Goal: Transaction & Acquisition: Purchase product/service

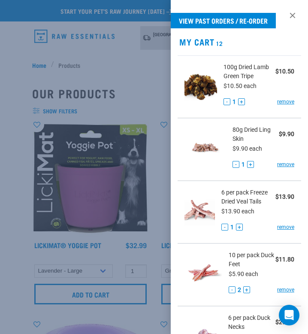
select select "626158"
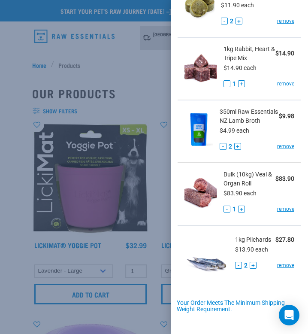
scroll to position [518, 0]
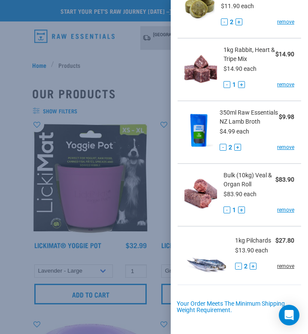
click at [287, 264] on link "remove" at bounding box center [285, 266] width 17 height 8
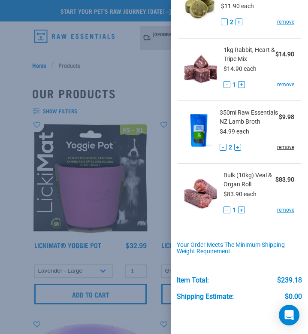
click at [292, 145] on link "remove" at bounding box center [285, 147] width 17 height 8
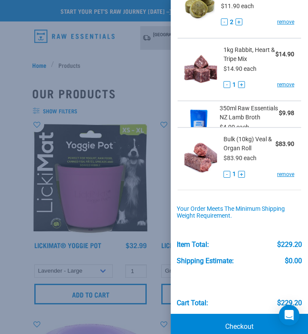
scroll to position [507, 0]
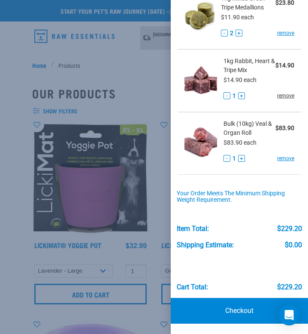
click at [288, 96] on link "remove" at bounding box center [285, 96] width 17 height 8
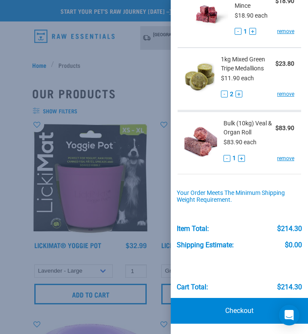
scroll to position [445, 0]
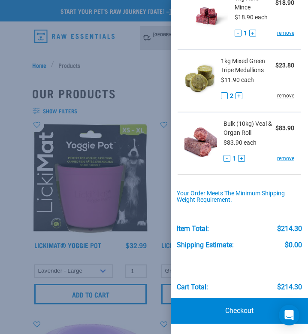
click at [288, 96] on link "remove" at bounding box center [285, 96] width 17 height 8
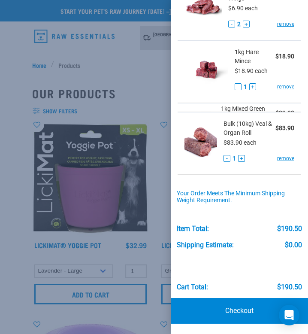
scroll to position [382, 0]
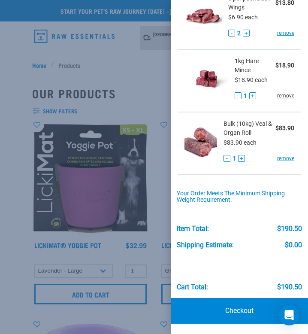
click at [288, 96] on link "remove" at bounding box center [285, 96] width 17 height 8
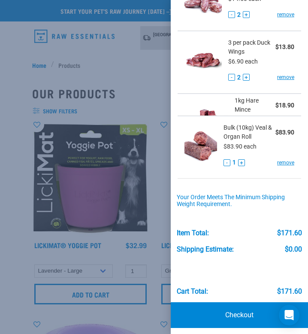
scroll to position [319, 0]
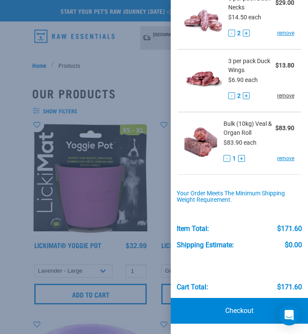
click at [288, 97] on link "remove" at bounding box center [285, 96] width 17 height 8
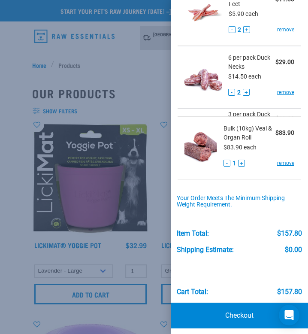
scroll to position [257, 0]
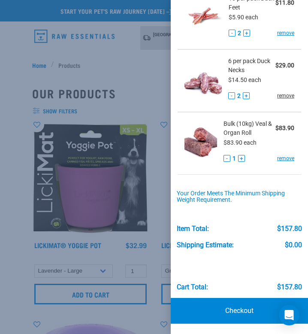
click at [288, 93] on link "remove" at bounding box center [285, 96] width 17 height 8
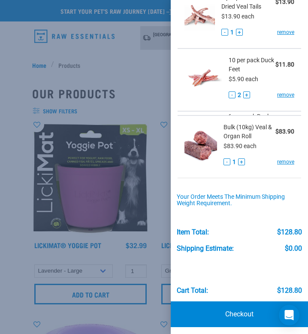
scroll to position [194, 0]
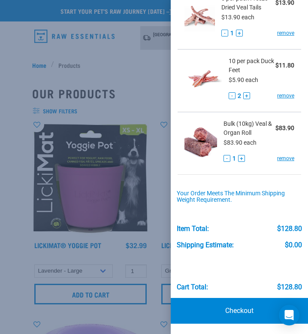
click at [288, 93] on link "remove" at bounding box center [285, 96] width 17 height 8
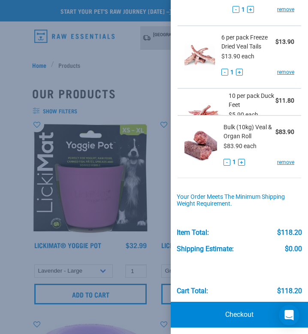
scroll to position [131, 0]
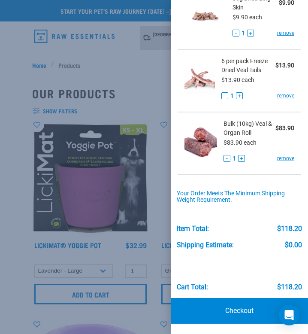
click at [288, 93] on link "remove" at bounding box center [285, 96] width 17 height 8
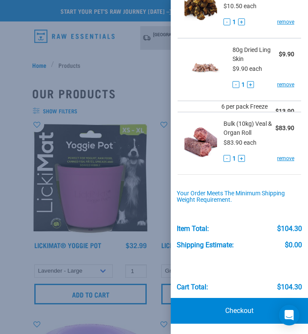
scroll to position [69, 0]
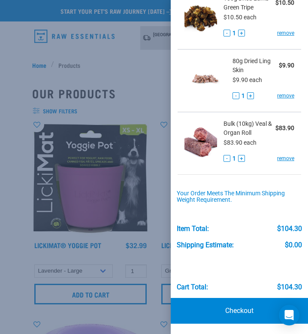
click at [288, 93] on link "remove" at bounding box center [285, 96] width 17 height 8
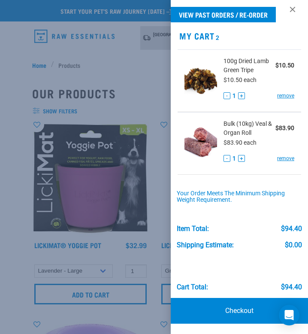
scroll to position [6, 0]
click at [288, 93] on link "remove" at bounding box center [285, 96] width 17 height 8
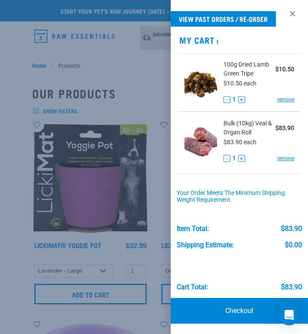
scroll to position [0, 0]
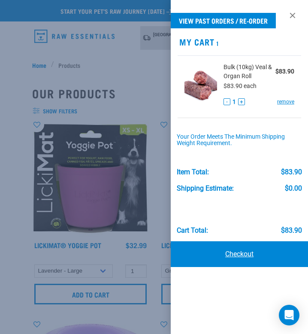
click at [242, 248] on link "Checkout" at bounding box center [239, 254] width 137 height 26
click at [242, 249] on link "Checkout" at bounding box center [239, 254] width 137 height 26
click at [243, 248] on link "Checkout" at bounding box center [239, 254] width 137 height 26
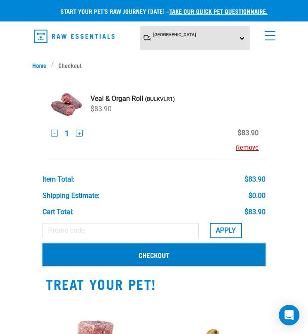
click at [210, 248] on link "Checkout" at bounding box center [153, 254] width 223 height 22
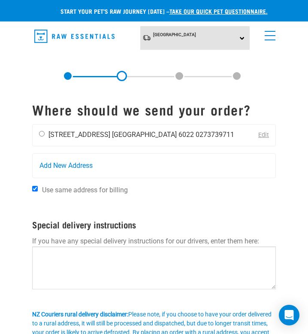
click at [110, 132] on li "16 Brussels Street, Miramar, Wellington 6022" at bounding box center [79, 134] width 62 height 8
click at [110, 131] on li "16 Brussels Street, Miramar, Wellington 6022" at bounding box center [79, 134] width 62 height 8
click at [43, 136] on input "radio" at bounding box center [42, 134] width 6 height 6
radio input "true"
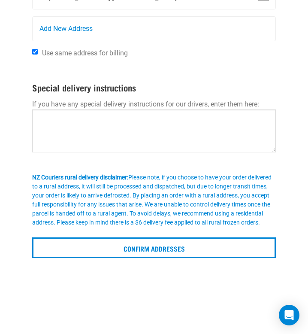
scroll to position [149, 0]
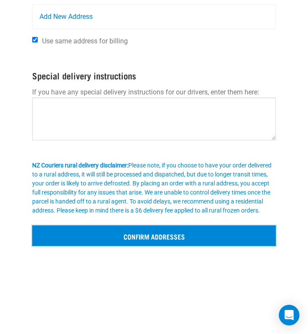
click at [108, 245] on input "Confirm addresses" at bounding box center [154, 235] width 244 height 21
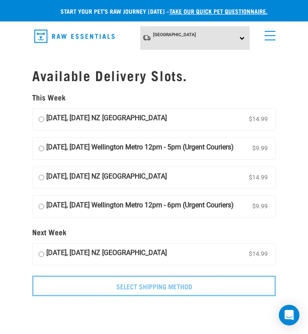
click at [109, 113] on strong "03 September, Wednesday NZ Couriers North Island" at bounding box center [106, 119] width 121 height 13
click at [44, 113] on input "03 September, Wednesday NZ Couriers North Island $14.99" at bounding box center [42, 119] width 6 height 13
radio input "true"
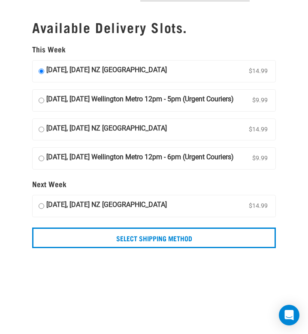
scroll to position [51, 0]
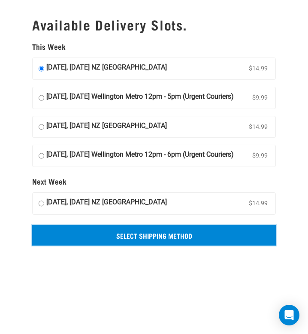
click at [181, 245] on input "Select Shipping Method" at bounding box center [154, 235] width 244 height 21
click at [203, 245] on input "Select Shipping Method" at bounding box center [154, 235] width 244 height 21
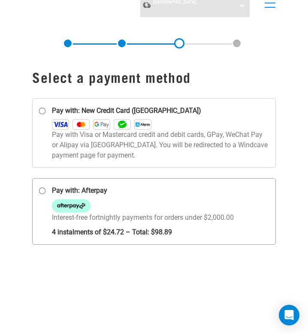
scroll to position [34, 0]
